Goal: Transaction & Acquisition: Purchase product/service

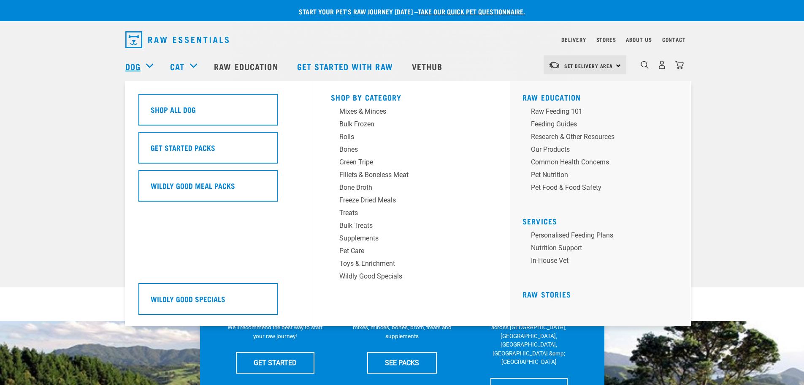
click at [131, 64] on link "Dog" at bounding box center [132, 66] width 15 height 13
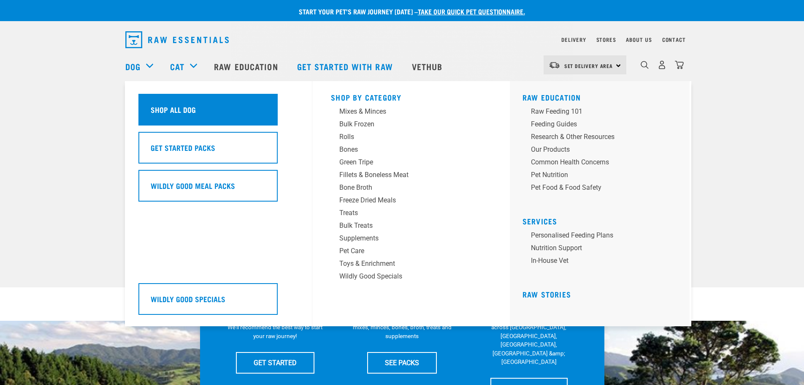
click at [193, 112] on h5 "Shop All Dog" at bounding box center [173, 109] width 45 height 11
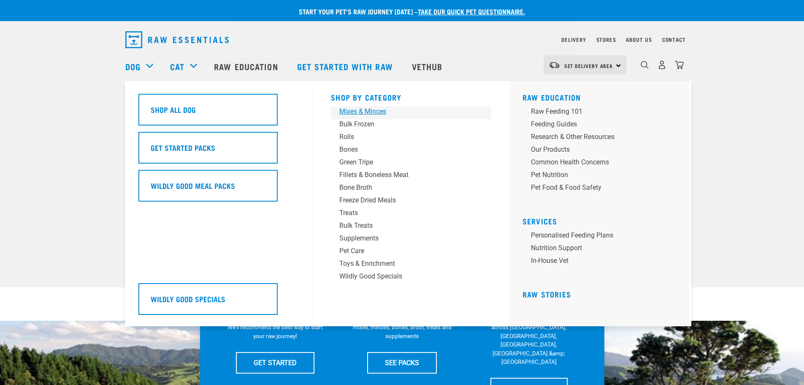
click at [358, 108] on div "Mixes & Minces" at bounding box center [405, 111] width 132 height 10
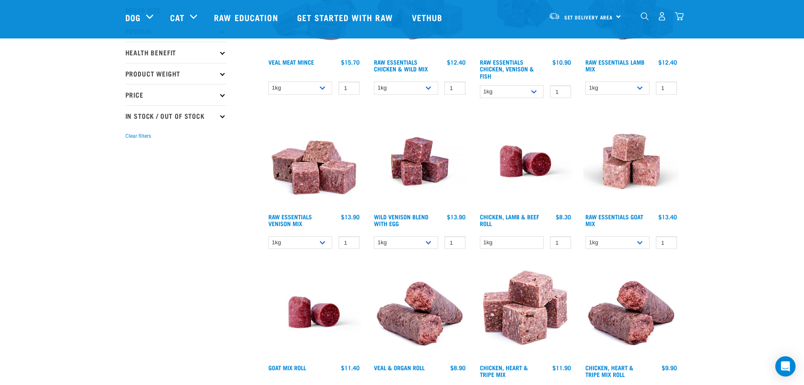
scroll to position [169, 0]
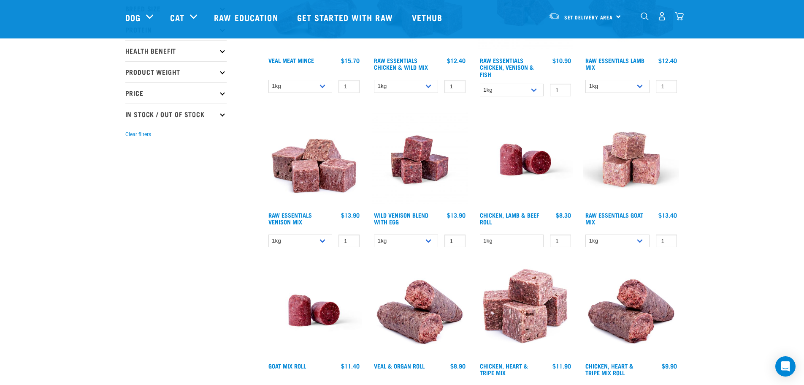
click at [424, 168] on img at bounding box center [420, 159] width 96 height 96
click at [427, 238] on select "1kg 3kg Bulk (10kg)" at bounding box center [406, 240] width 64 height 13
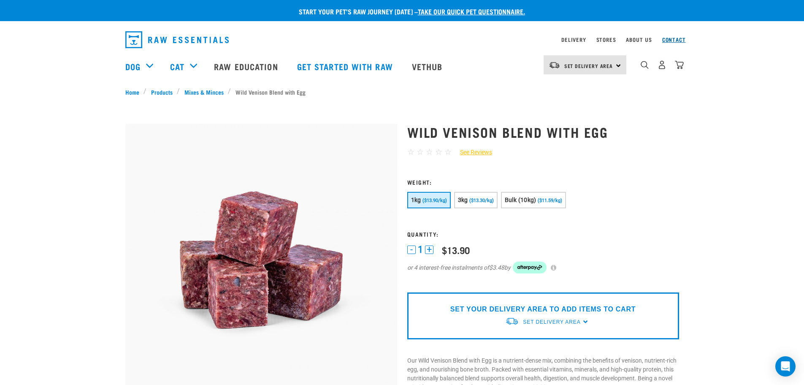
click at [673, 38] on link "Contact" at bounding box center [674, 39] width 24 height 3
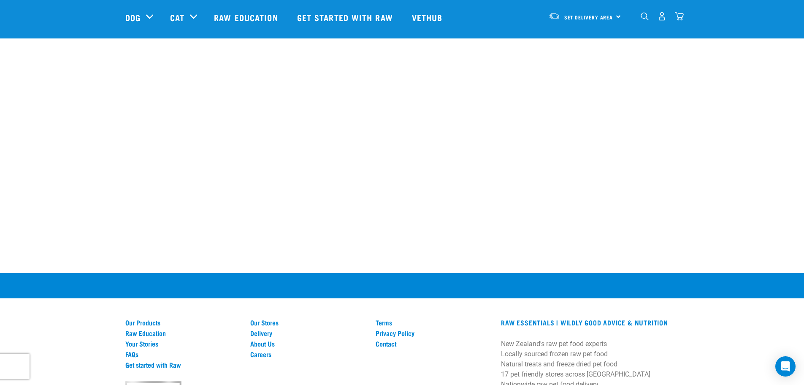
scroll to position [454, 0]
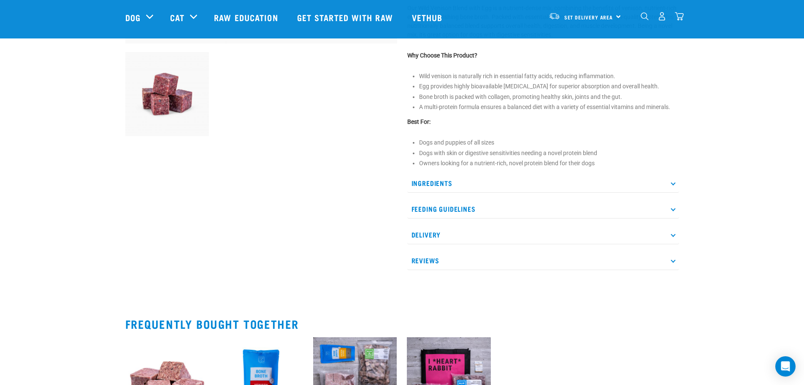
scroll to position [295, 0]
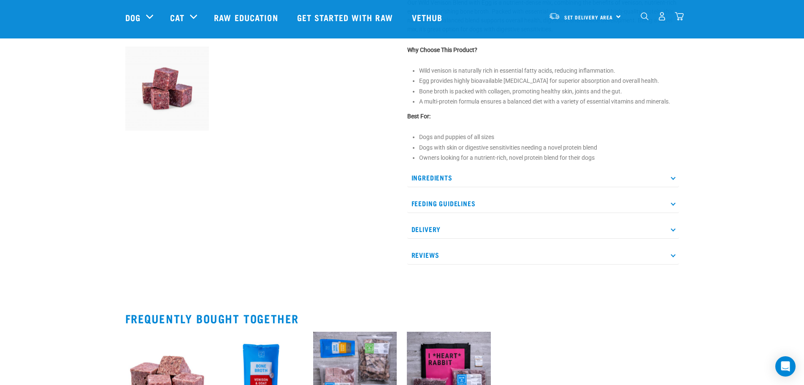
click at [462, 201] on p "Feeding Guidelines" at bounding box center [543, 203] width 272 height 19
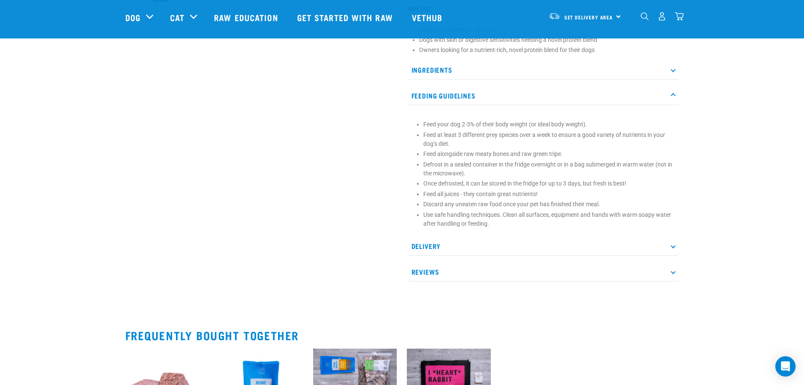
scroll to position [422, 0]
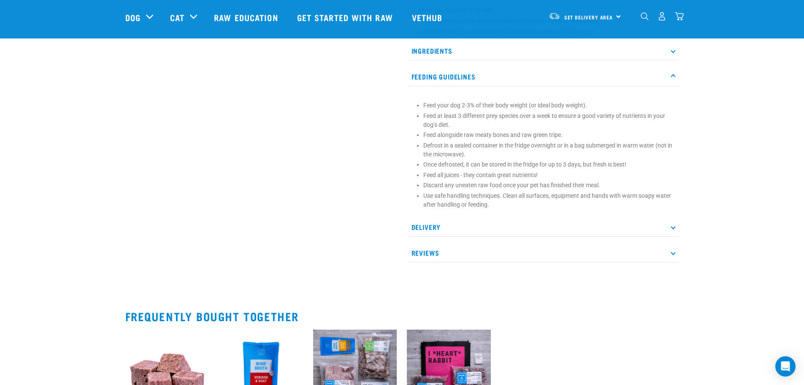
click at [451, 247] on p "Reviews" at bounding box center [543, 252] width 272 height 19
